Goal: Communication & Community: Connect with others

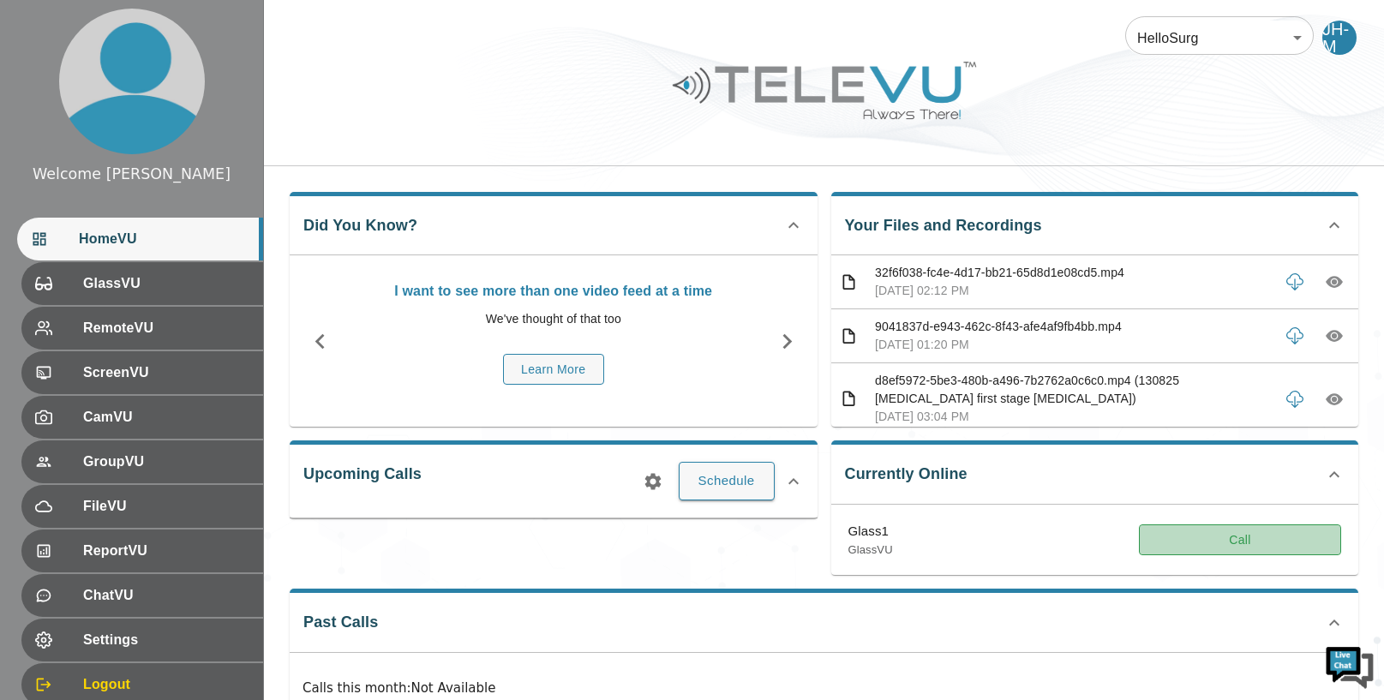
click at [1218, 548] on button "Call" at bounding box center [1240, 540] width 202 height 32
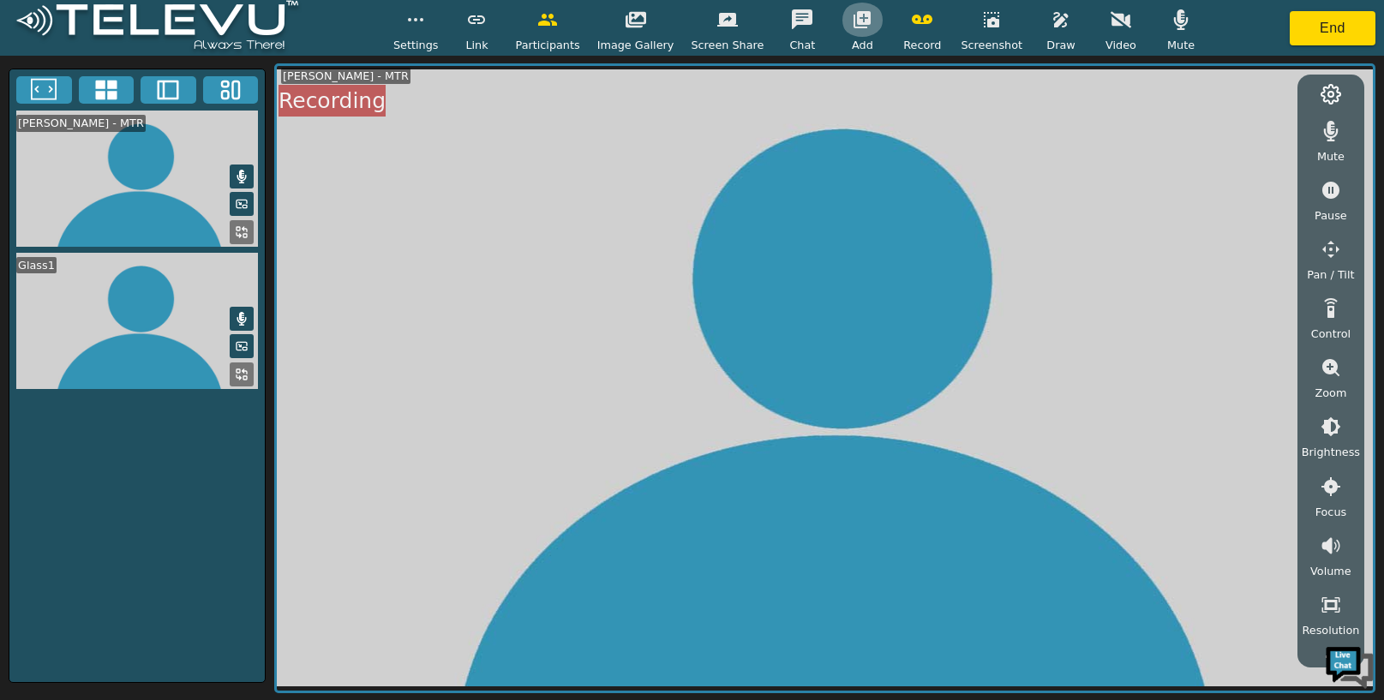
click at [860, 21] on icon "button" at bounding box center [862, 19] width 17 height 17
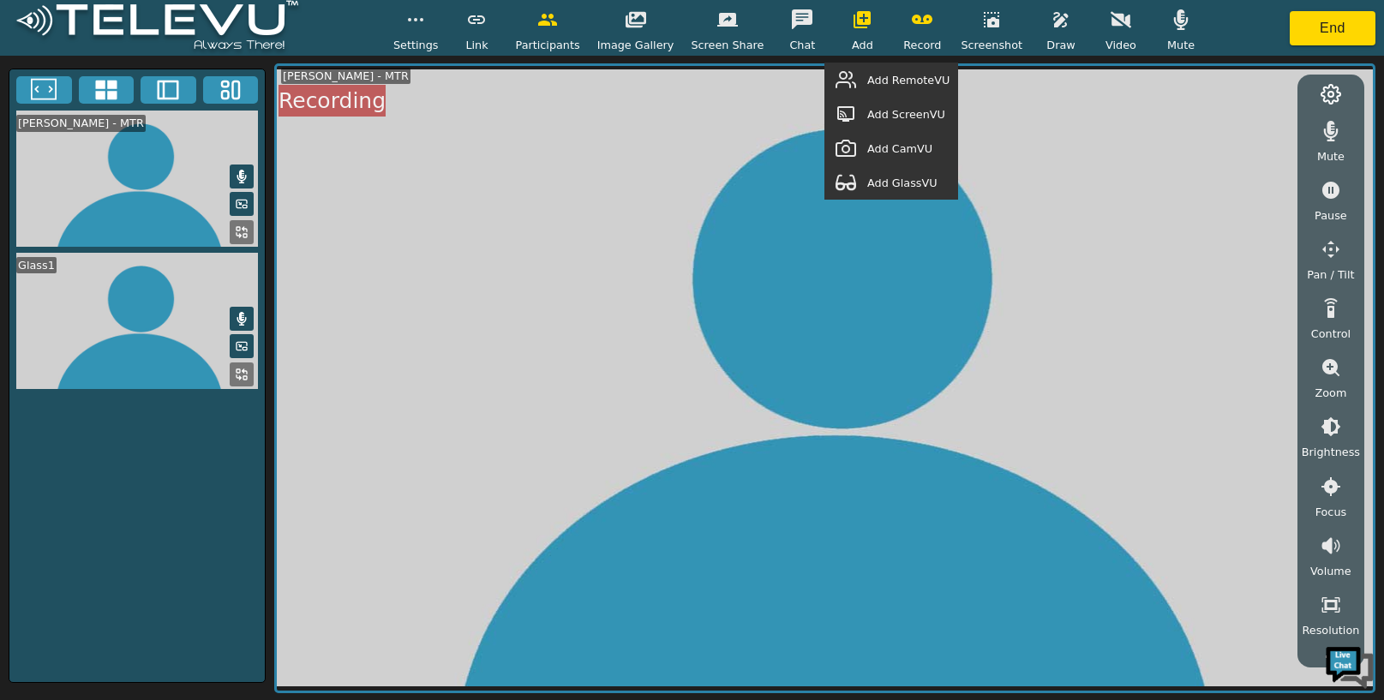
click at [901, 181] on span "Add GlassVU" at bounding box center [902, 183] width 70 height 16
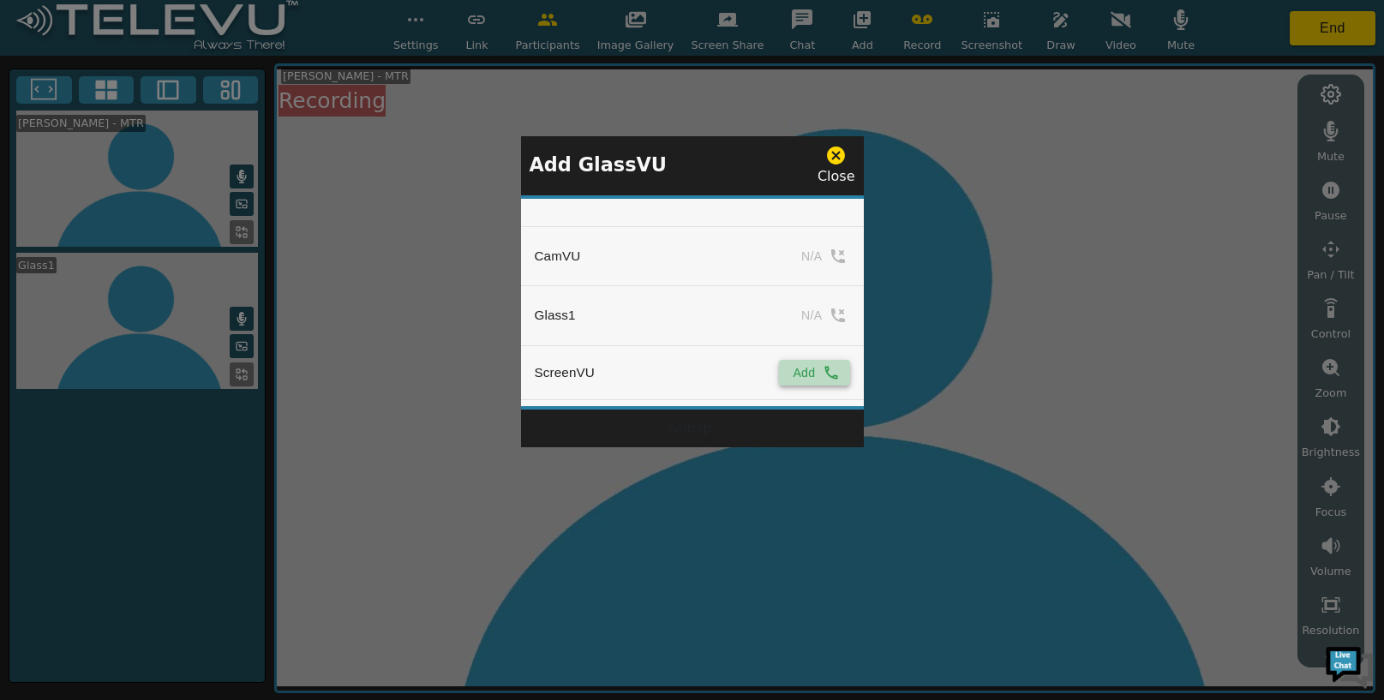
click at [810, 368] on button "Add" at bounding box center [814, 373] width 70 height 26
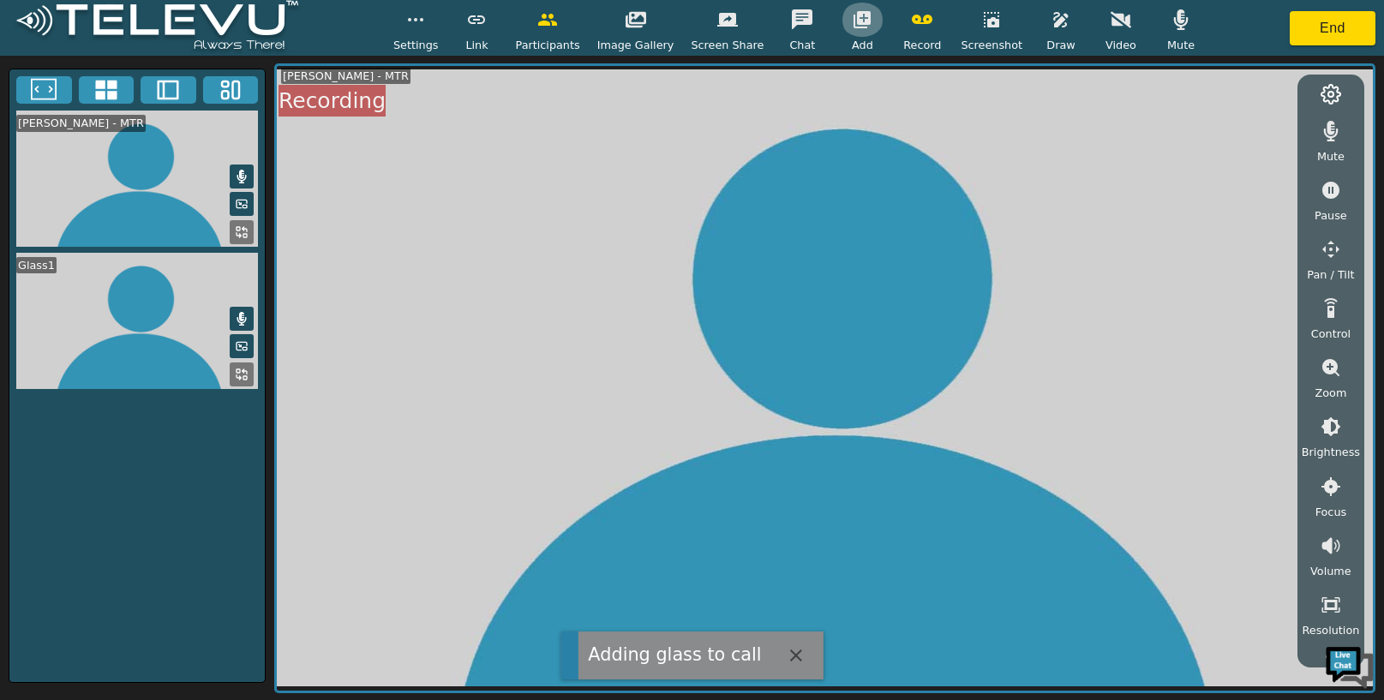
click at [854, 24] on icon "button" at bounding box center [862, 19] width 17 height 17
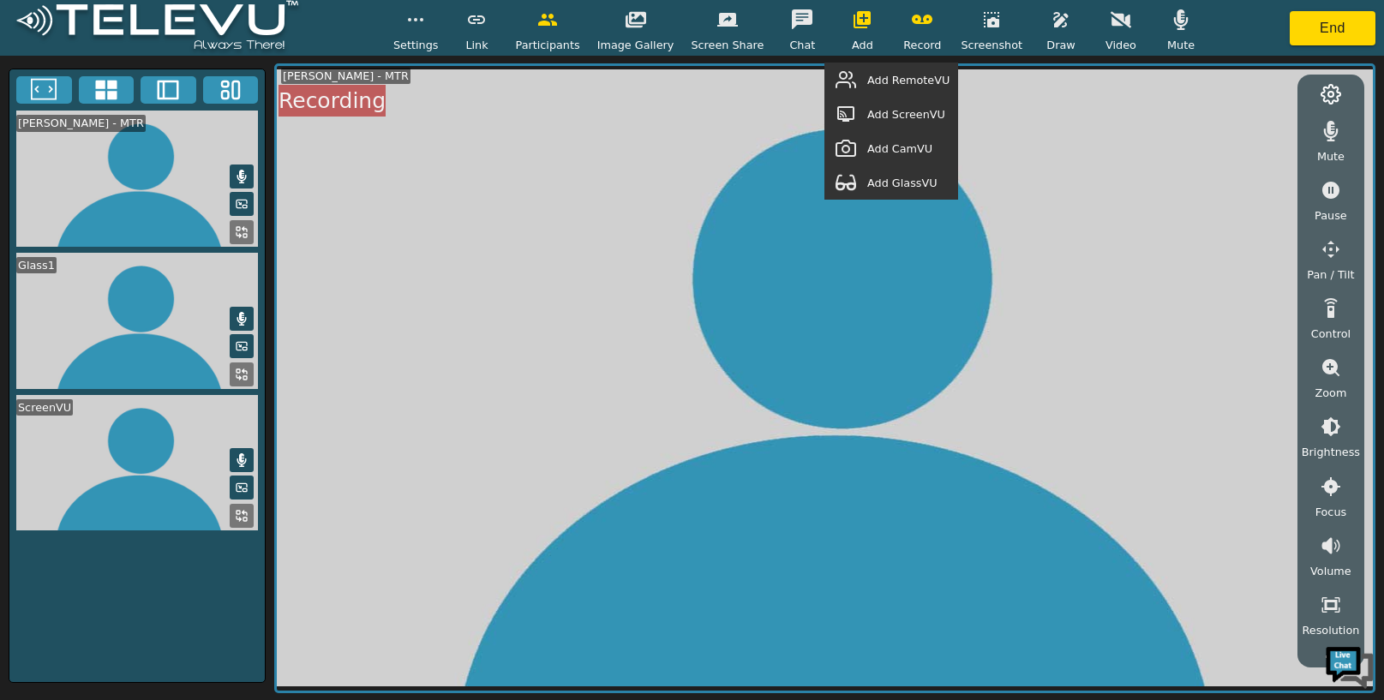
click at [902, 80] on span "Add RemoteVU" at bounding box center [908, 80] width 82 height 16
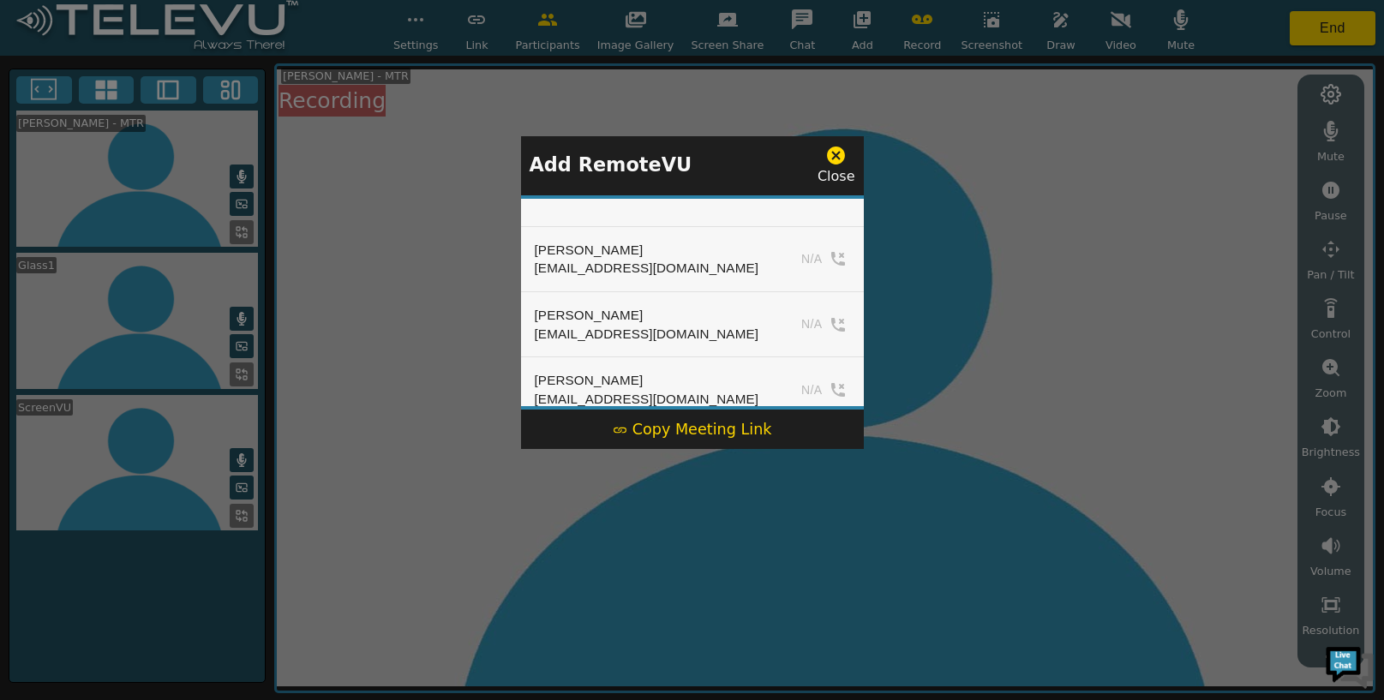
click at [714, 427] on div "Copy Meeting Link" at bounding box center [692, 429] width 159 height 22
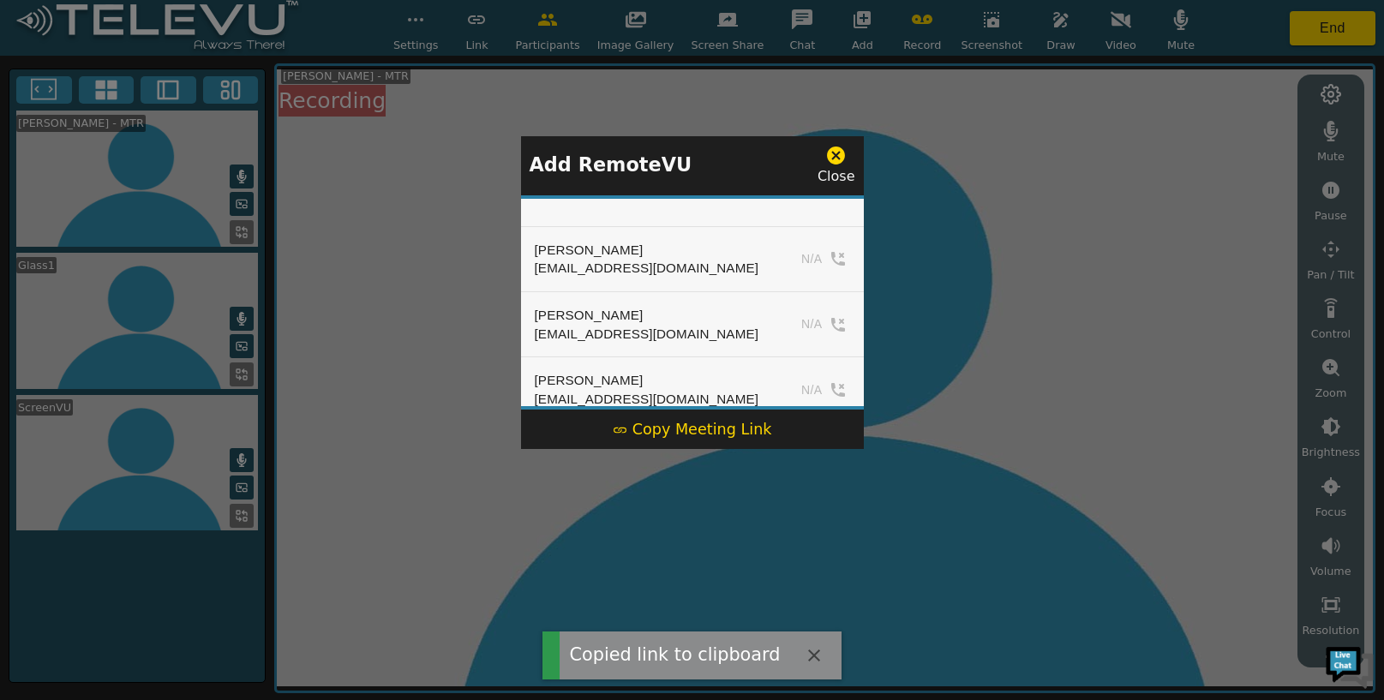
click at [836, 154] on icon at bounding box center [835, 155] width 21 height 21
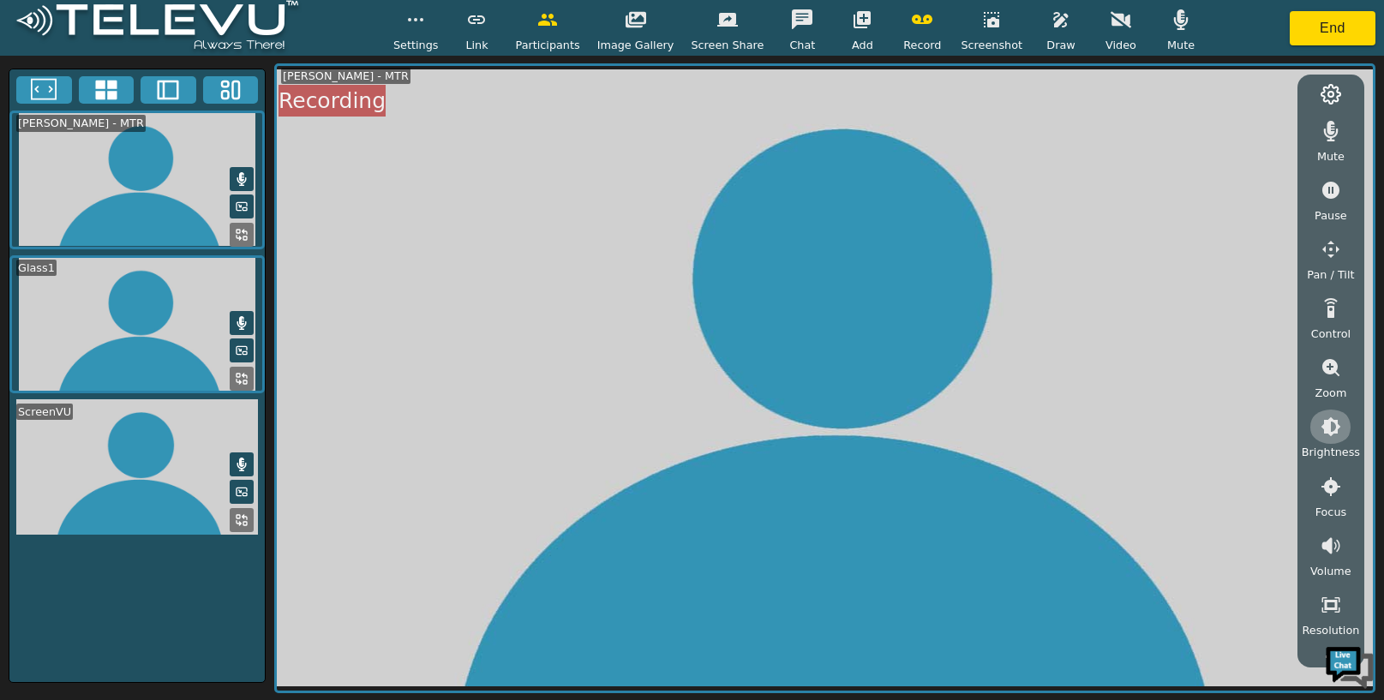
click at [1323, 430] on icon "button" at bounding box center [1331, 427] width 20 height 20
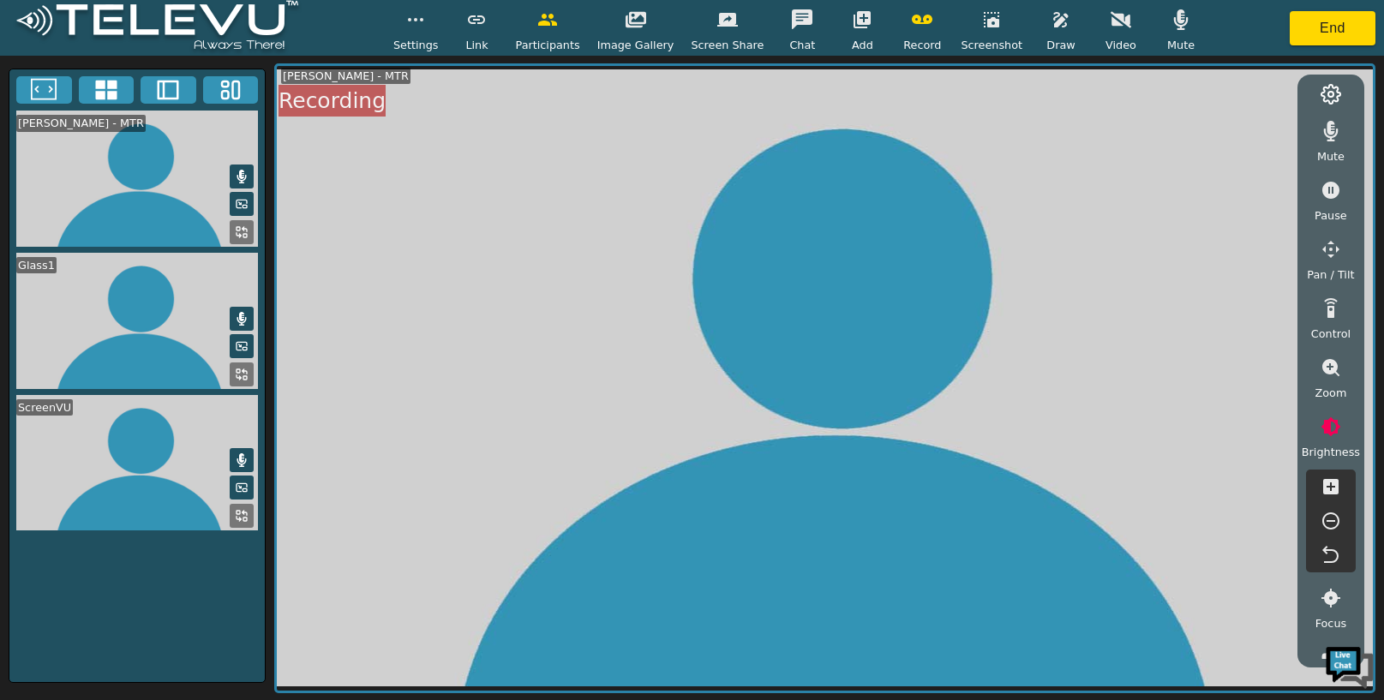
click at [1329, 520] on icon "button" at bounding box center [1330, 520] width 17 height 17
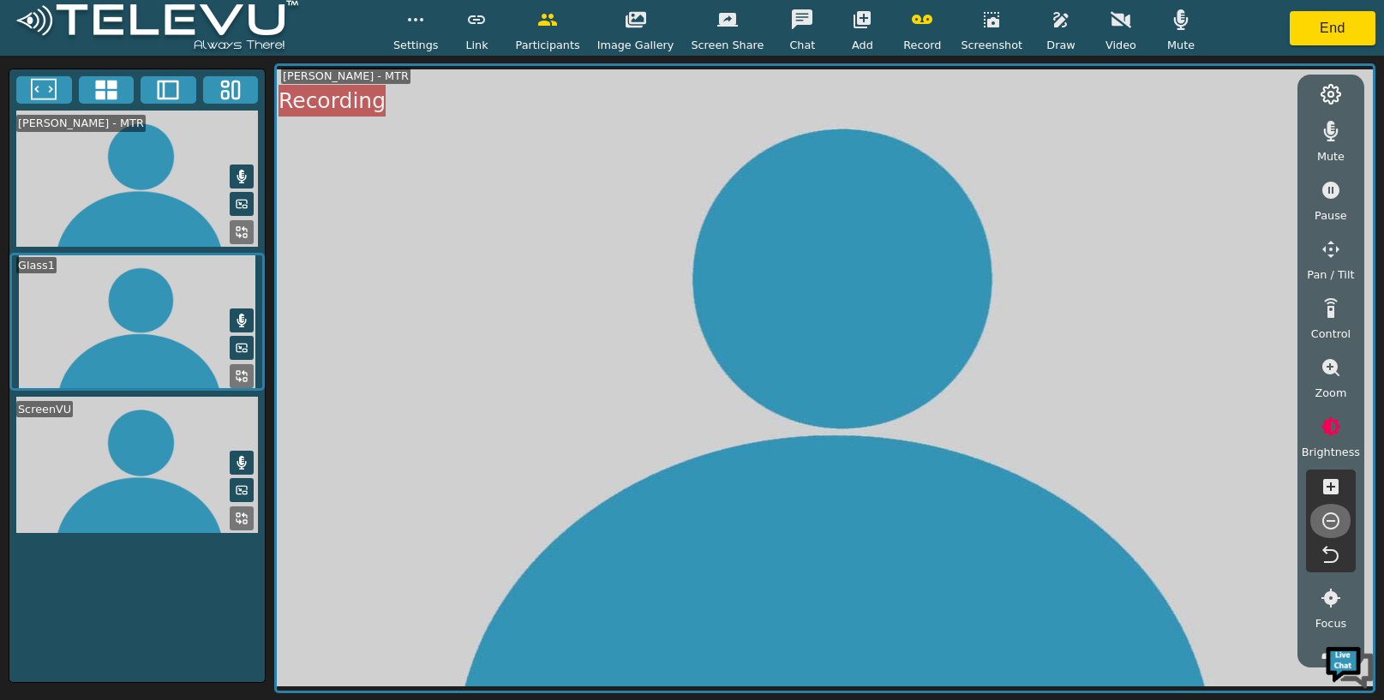
click at [1329, 520] on icon "button" at bounding box center [1330, 520] width 17 height 17
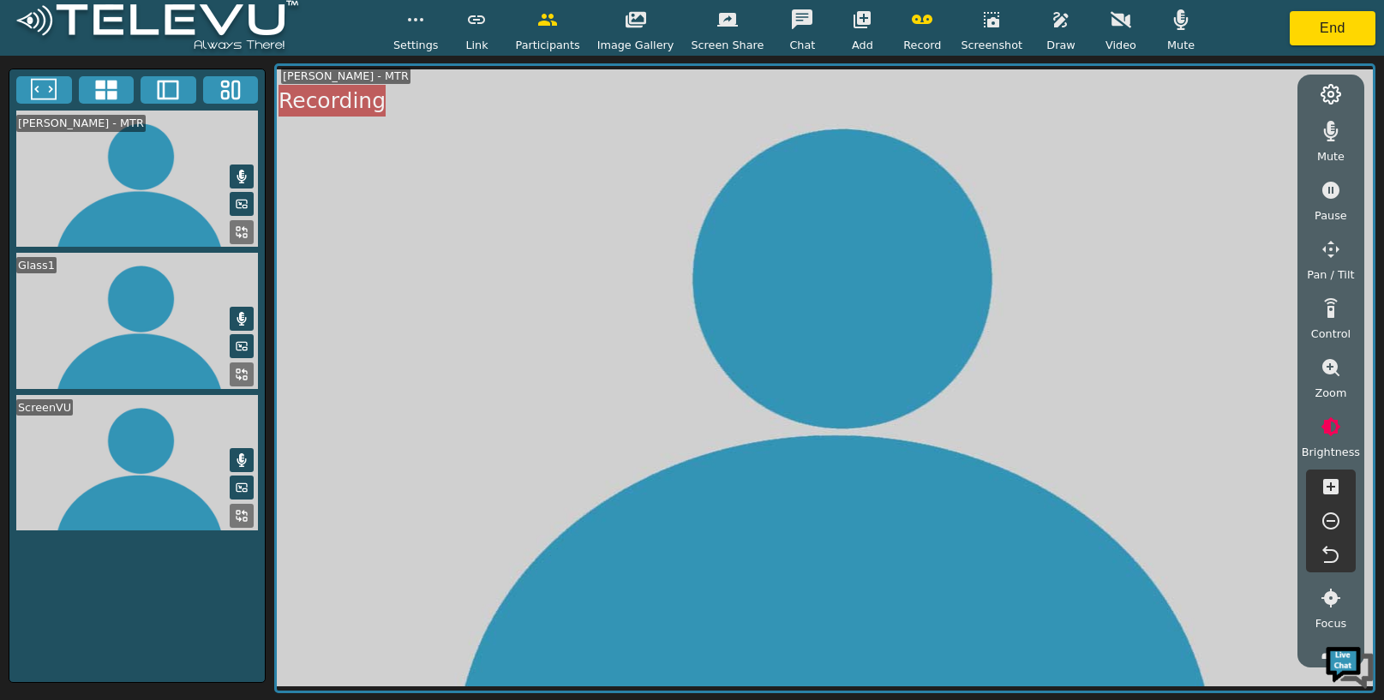
click at [1329, 520] on icon "button" at bounding box center [1330, 520] width 17 height 17
click at [912, 16] on icon "button" at bounding box center [922, 19] width 21 height 9
click at [1319, 22] on button "End" at bounding box center [1333, 28] width 86 height 34
